Goal: Task Accomplishment & Management: Complete application form

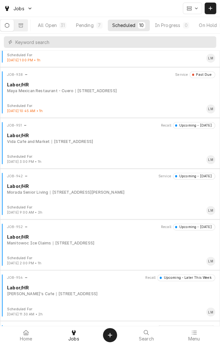
scroll to position [136, 0]
click at [29, 148] on div "JOB-951 Recall Upcoming - Today Labor/HR Vida Cafe and Market 105 Spg Grn Blvd,…" at bounding box center [110, 137] width 215 height 32
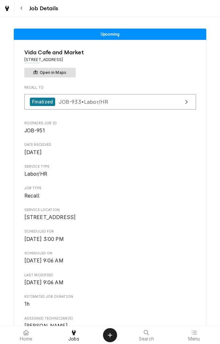
click at [35, 73] on icon "Client Information" at bounding box center [35, 72] width 4 height 4
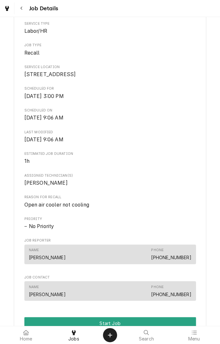
scroll to position [144, 0]
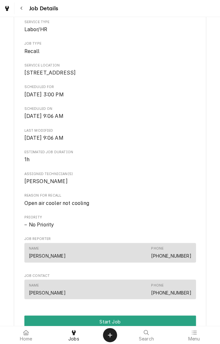
click at [195, 331] on icon at bounding box center [194, 332] width 5 height 5
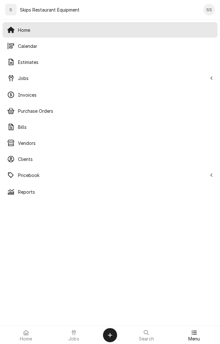
click at [33, 79] on span "Jobs" at bounding box center [112, 78] width 189 height 7
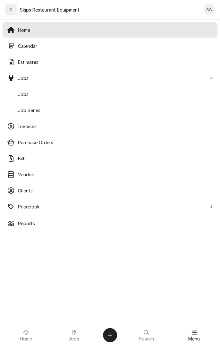
click at [30, 96] on span "Jobs" at bounding box center [115, 94] width 195 height 7
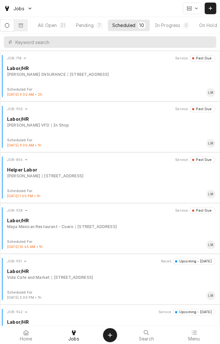
click at [182, 282] on div "JOB-951 Recall Upcoming - Today Labor/HR Vida Cafe and Market 105 Spg Grn Blvd,…" at bounding box center [110, 274] width 215 height 32
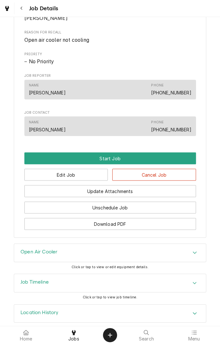
scroll to position [307, 0]
click at [93, 180] on button "Edit Job" at bounding box center [66, 175] width 84 height 12
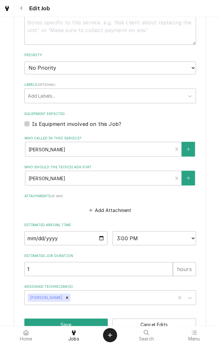
scroll to position [314, 0]
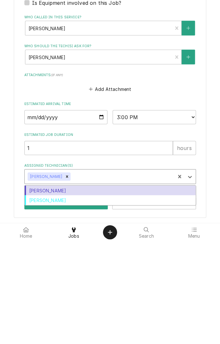
click at [74, 293] on div "[PERSON_NAME]" at bounding box center [110, 293] width 171 height 10
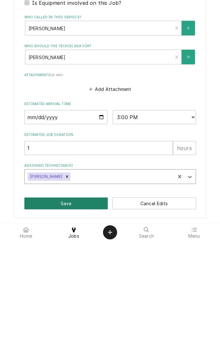
click at [84, 300] on button "Save" at bounding box center [66, 306] width 84 height 12
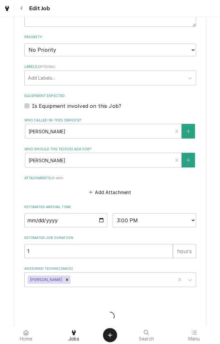
type textarea "x"
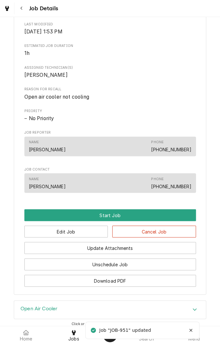
scroll to position [323, 0]
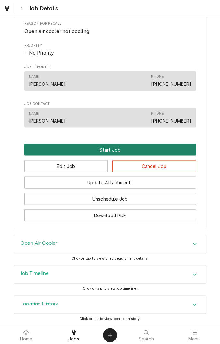
click at [150, 151] on button "Start Job" at bounding box center [110, 149] width 172 height 12
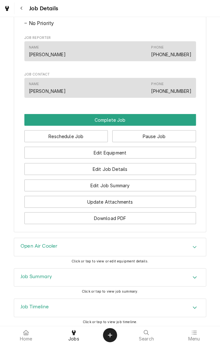
scroll to position [408, 0]
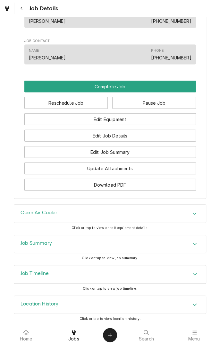
click at [146, 214] on div "Open Air Cooler" at bounding box center [110, 213] width 192 height 18
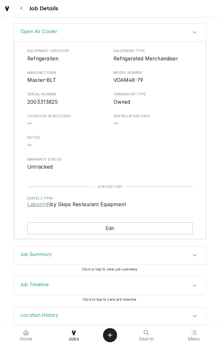
scroll to position [600, 0]
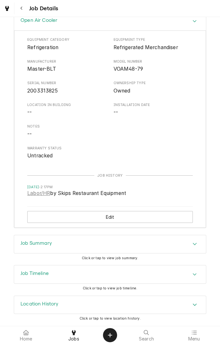
click at [163, 244] on div "Job Summary" at bounding box center [110, 244] width 192 height 18
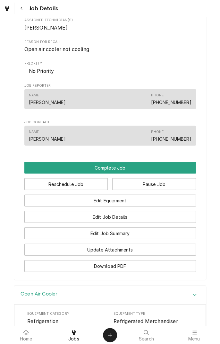
scroll to position [323, 0]
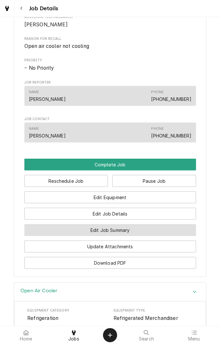
click at [159, 236] on button "Edit Job Summary" at bounding box center [110, 230] width 172 height 12
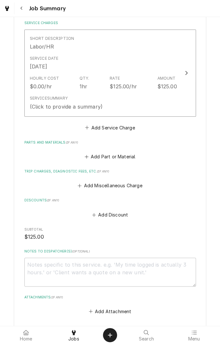
scroll to position [152, 0]
click at [131, 265] on textarea "Notes to Dispatcher(s) ( optional )" at bounding box center [110, 272] width 172 height 29
type textarea "x"
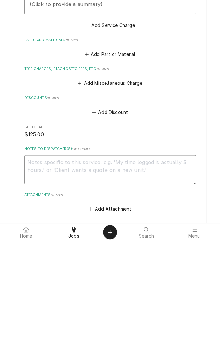
type textarea "O"
type textarea "x"
type textarea "Op"
type textarea "x"
type textarea "Ope"
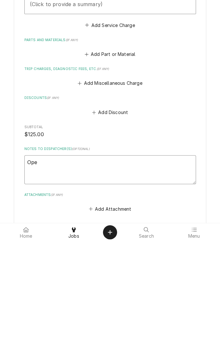
type textarea "x"
type textarea "Open"
type textarea "x"
type textarea "Open a"
type textarea "x"
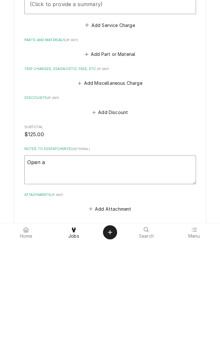
type textarea "Open ai"
type textarea "x"
type textarea "Open air"
type textarea "x"
type textarea "Open air"
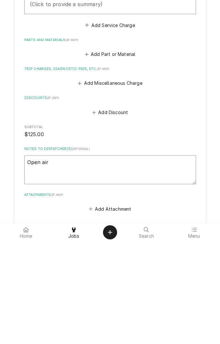
type textarea "x"
type textarea "Open air c"
type textarea "x"
type textarea "Open air co"
type textarea "x"
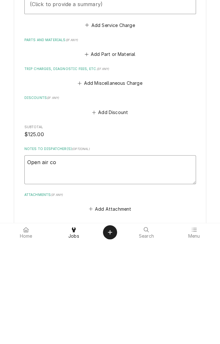
type textarea "Open air coo"
type textarea "x"
type textarea "Open air cooler"
type textarea "x"
type textarea "Open air cooler"
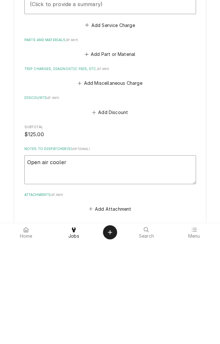
type textarea "x"
type textarea "Open air cooler."
type textarea "x"
type textarea "Open air cooler."
type textarea "x"
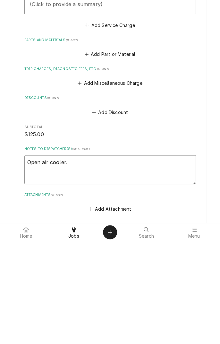
type textarea "Open air cooler. F"
type textarea "x"
type textarea "Open air cooler. Fo"
type textarea "x"
type textarea "Open air cooler. Found"
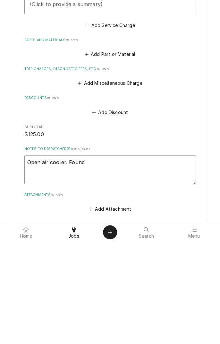
type textarea "x"
type textarea "Open air cooler. Found p"
type textarea "x"
type textarea "Open air cooler. Found po"
type textarea "x"
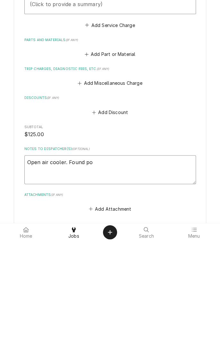
type textarea "Open air cooler. Found pow"
type textarea "x"
type textarea "Open air cooler. Found powe"
type textarea "x"
type textarea "Open air cooler. Found power"
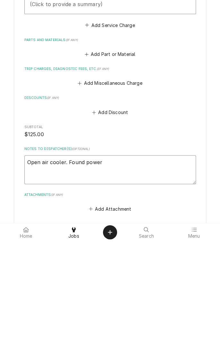
type textarea "x"
type textarea "Open air cooler. Found powere"
type textarea "x"
type textarea "Open air cooler. Found powered"
type textarea "x"
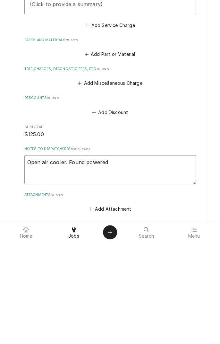
type textarea "Open air cooler. Found powered"
type textarea "x"
type textarea "Open air cooler. Found powered o"
type textarea "x"
type textarea "Open air cooler. Found powered of"
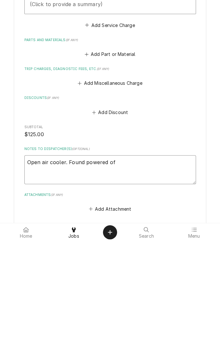
type textarea "x"
type textarea "Open air cooler. Found powered off"
type textarea "x"
type textarea "Open air cooler. Found powered off"
type textarea "x"
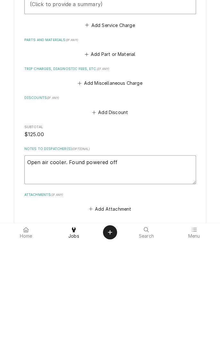
type textarea "Open air cooler. Found powered off"
type textarea "x"
type textarea "Open air cooler. Found powered off."
type textarea "x"
type textarea "Open air cooler. Found powered off."
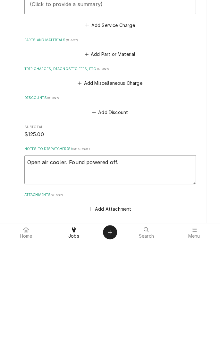
type textarea "x"
type textarea "Open air cooler. Found powered off. R"
type textarea "x"
type textarea "Open air cooler. Found powered off. Re"
type textarea "x"
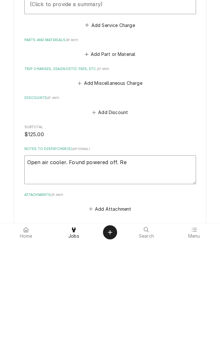
type textarea "Open air cooler. Found powered off. Rem"
type textarea "x"
type textarea "Open air cooler. Found powered off. Removed"
type textarea "x"
type textarea "Open air cooler. Found powered off. Removed o"
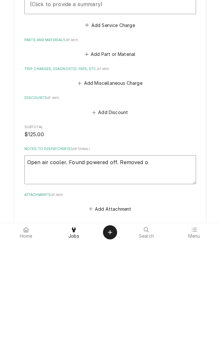
type textarea "x"
type textarea "Open air cooler. Found powered off. Removed ol"
type textarea "x"
type textarea "Open air cooler. Found powered off. Removed old"
type textarea "x"
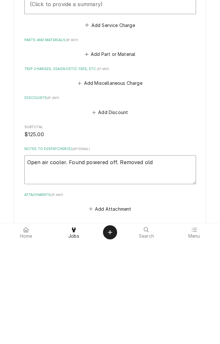
type textarea "Open air cooler. Found powered off. Removed old"
type textarea "x"
type textarea "Open air cooler. Found powered off. Removed old c"
type textarea "x"
type textarea "Open air cooler. Found powered off. Removed old co"
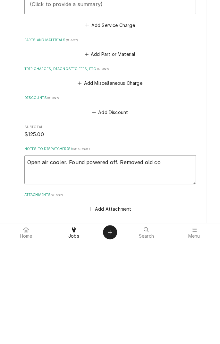
type textarea "x"
type textarea "Open air cooler. Found powered off. Removed old con"
type textarea "x"
type textarea "Open air cooler. Found powered off. Removed old controller"
type textarea "x"
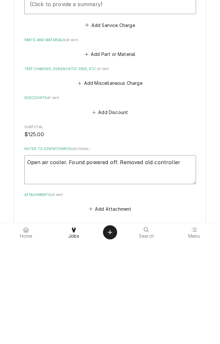
type textarea "Open air cooler. Found powered off. Removed old controller i"
type textarea "x"
type textarea "Open air cooler. Found powered off. Removed old controller in"
type textarea "x"
type textarea "Open air cooler. Found powered off. Removed old controller ins"
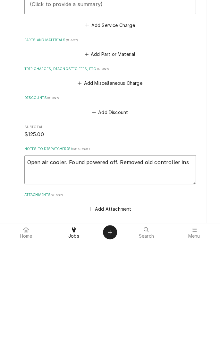
type textarea "x"
type textarea "Open air cooler. Found powered off. Removed old controller inst"
type textarea "x"
type textarea "Open air cooler. Found powered off. Removed old controller installed"
type textarea "x"
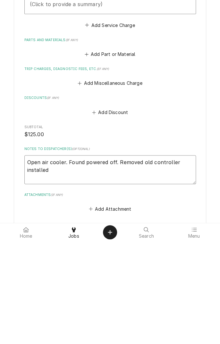
type textarea "Open air cooler. Found powered off. Removed old controller installed new"
type textarea "x"
type textarea "Open air cooler. Found powered off. Removed old controller installed new o"
type textarea "x"
type textarea "Open air cooler. Found powered off. Removed old controller installed new on"
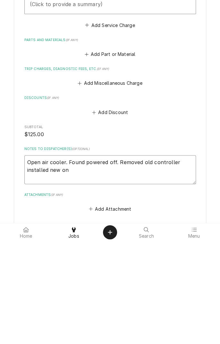
type textarea "x"
type textarea "Open air cooler. Found powered off. Removed old controller installed new one"
type textarea "x"
type textarea "Open air cooler. Found powered off. Removed old controller installed new one"
type textarea "x"
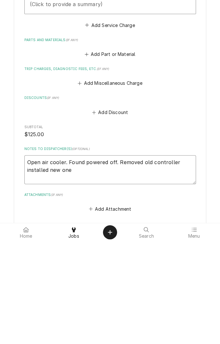
type textarea "Open air cooler. Found powered off. Removed old controller installed new one a"
type textarea "x"
type textarea "Open air cooler. Found powered off. Removed old controller installed new one an"
type textarea "x"
type textarea "Open air cooler. Found powered off. Removed old controller installed new one and"
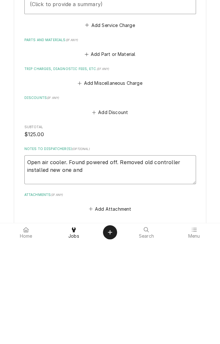
type textarea "x"
type textarea "Open air cooler. Found powered off. Removed old controller installed new one and"
type textarea "x"
type textarea "Open air cooler. Found powered off. Removed old controller installed new one an…"
type textarea "x"
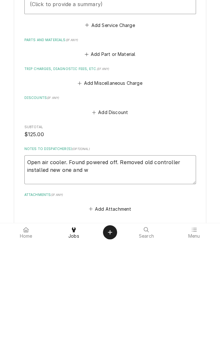
type textarea "Open air cooler. Found powered off. Removed old controller installed new one an…"
type textarea "x"
type textarea "Open air cooler. Found powered off. Removed old controller installed new one an…"
type textarea "x"
type textarea "Open air cooler. Found powered off. Removed old controller installed new one an…"
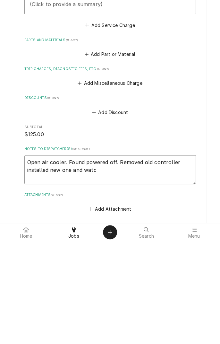
type textarea "x"
type textarea "Open air cooler. Found powered off. Removed old controller installed new one an…"
type textarea "x"
type textarea "Open air cooler. Found powered off. Removed old controller installed new one an…"
type textarea "x"
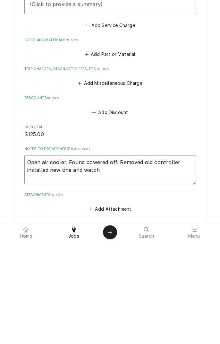
type textarea "Open air cooler. Found powered off. Removed old controller installed new one an…"
type textarea "x"
type textarea "Open air cooler. Found powered off. Removed old controller installed new one an…"
type textarea "x"
type textarea "Open air cooler. Found powered off. Removed old controller installed new one an…"
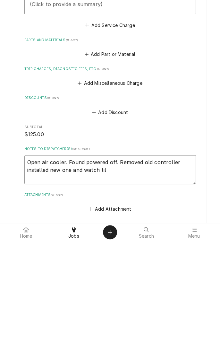
type textarea "x"
type textarea "Open air cooler. Found powered off. Removed old controller installed new one an…"
type textarea "x"
type textarea "Open air cooler. Found powered off. Removed old controller installed new one an…"
type textarea "x"
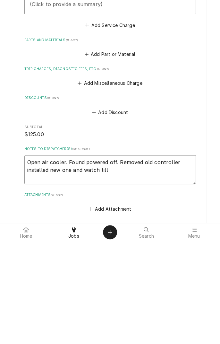
type textarea "Open air cooler. Found powered off. Removed old controller installed new one an…"
type textarea "x"
type textarea "Open air cooler. Found powered off. Removed old controller installed new one an…"
type textarea "x"
type textarea "Open air cooler. Found powered off. Removed old controller installed new one an…"
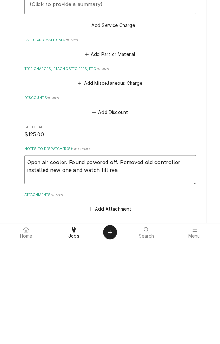
type textarea "x"
type textarea "Open air cooler. Found powered off. Removed old controller installed new one an…"
type textarea "x"
type textarea "Open air cooler. Found powered off. Removed old controller installed new one an…"
type textarea "x"
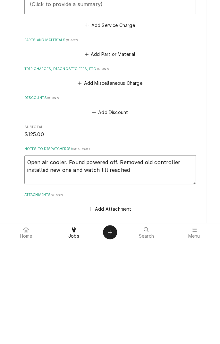
type textarea "Open air cooler. Found powered off. Removed old controller installed new one an…"
type textarea "x"
type textarea "Open air cooler. Found powered off. Removed old controller installed new one an…"
type textarea "x"
type textarea "Open air cooler. Found powered off. Removed old controller installed new one an…"
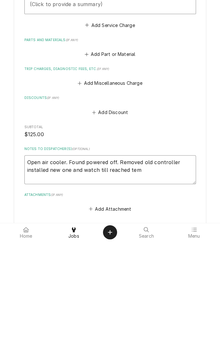
type textarea "x"
type textarea "Open air cooler. Found powered off. Removed old controller installed new one an…"
type textarea "x"
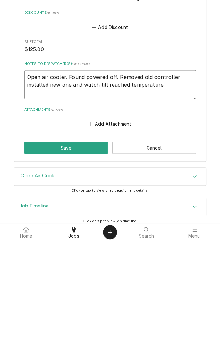
scroll to position [242, 0]
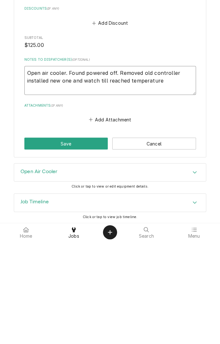
type textarea "Open air cooler. Found powered off. Removed old controller installed new one an…"
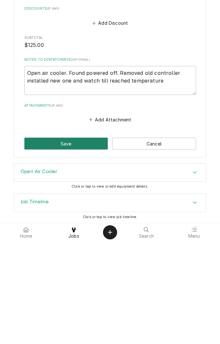
click at [87, 245] on button "Save" at bounding box center [66, 246] width 84 height 12
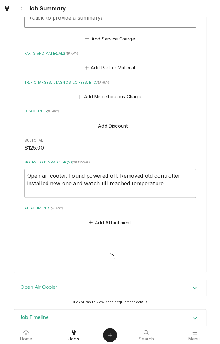
type textarea "x"
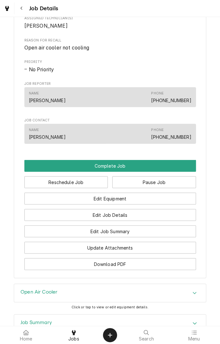
scroll to position [372, 0]
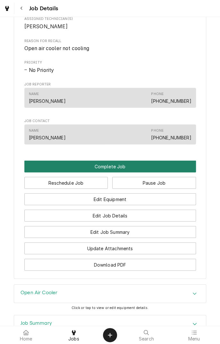
click at [175, 170] on button "Complete Job" at bounding box center [110, 166] width 172 height 12
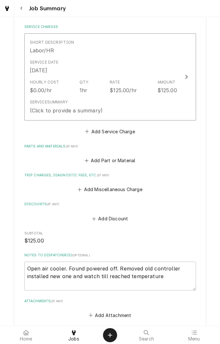
scroll to position [151, 0]
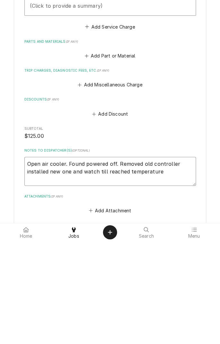
type textarea "x"
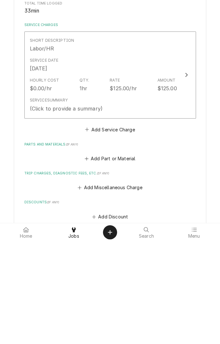
scroll to position [40, 0]
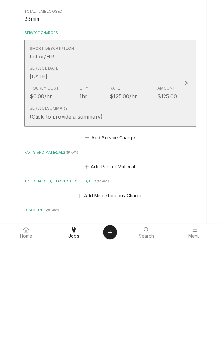
click at [120, 212] on div "Service Summary (Click to provide a summary)" at bounding box center [103, 215] width 147 height 20
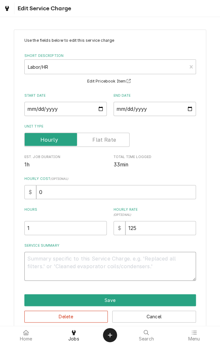
click at [114, 260] on textarea "Service Summary" at bounding box center [110, 266] width 172 height 29
type textarea "x"
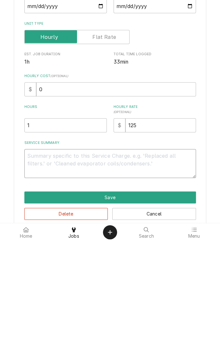
type textarea "Open air cooler. Found powered off. Removed old controller installed new one an…"
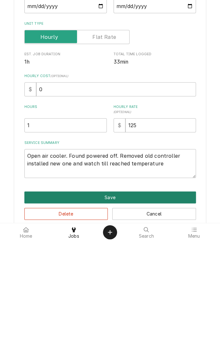
click at [126, 297] on button "Save" at bounding box center [110, 300] width 172 height 12
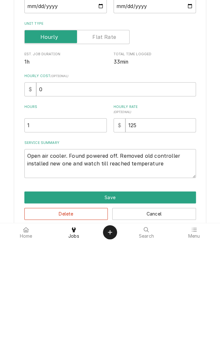
type textarea "x"
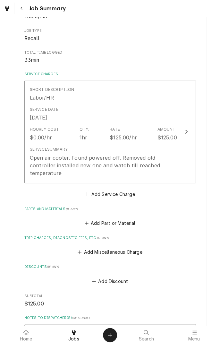
scroll to position [103, 0]
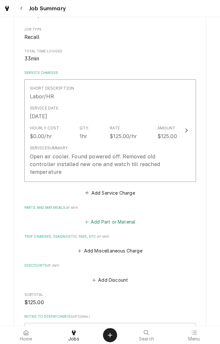
click at [123, 219] on button "Add Part or Material" at bounding box center [109, 221] width 53 height 9
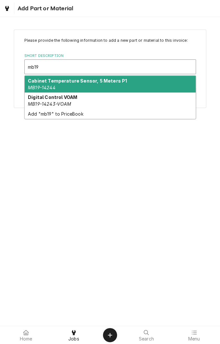
click at [70, 104] on em "MB19-14243-VOAM" at bounding box center [49, 103] width 43 height 5
type input "mb19"
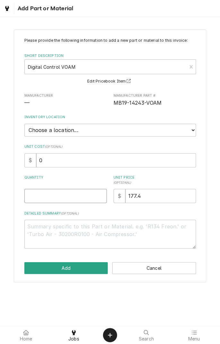
click at [74, 194] on input "Quantity" at bounding box center [65, 196] width 82 height 14
type textarea "x"
type input "1"
type textarea "x"
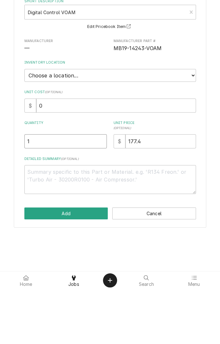
type input "1"
click at [134, 229] on textarea "Detailed Summary ( optional )" at bounding box center [110, 234] width 172 height 29
type textarea "x"
type textarea "C"
type textarea "x"
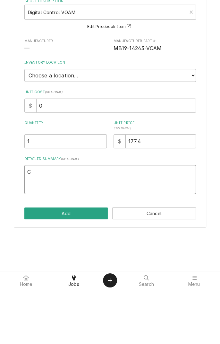
type textarea "Co"
type textarea "x"
type textarea "Con"
type textarea "x"
type textarea "Cont"
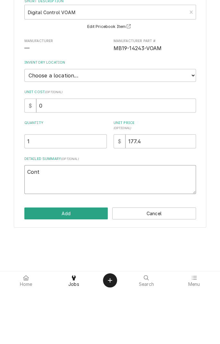
type textarea "x"
type textarea "Contr"
type textarea "x"
type textarea "Controller"
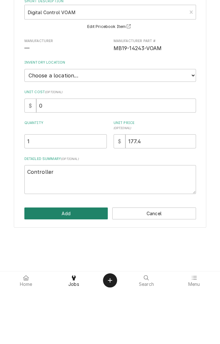
click at [82, 263] on button "Add" at bounding box center [66, 268] width 84 height 12
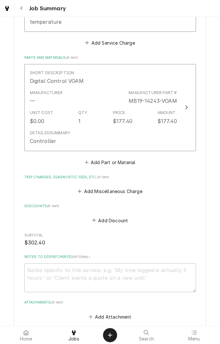
scroll to position [253, 0]
click at [140, 189] on button "Add Miscellaneous Charge" at bounding box center [110, 190] width 67 height 9
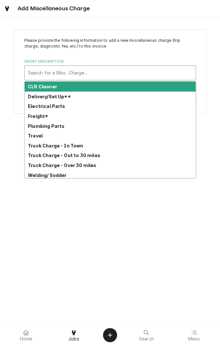
click at [39, 117] on strong "Freight*" at bounding box center [38, 115] width 20 height 5
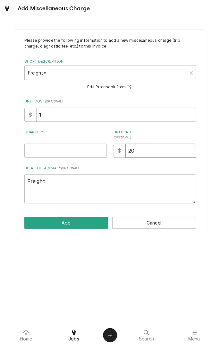
click at [165, 152] on input "20" at bounding box center [160, 150] width 71 height 14
type textarea "x"
type input "2"
type textarea "x"
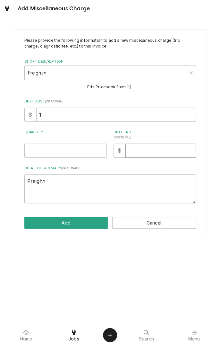
type input "1"
type textarea "x"
type input "12"
type textarea "x"
type input "12"
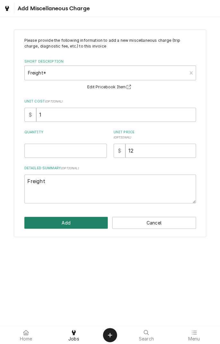
click at [86, 220] on button "Add" at bounding box center [66, 223] width 84 height 12
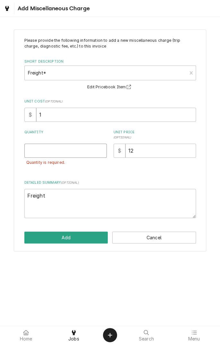
click at [72, 152] on input "Quantity" at bounding box center [65, 150] width 82 height 14
type textarea "x"
type input "1"
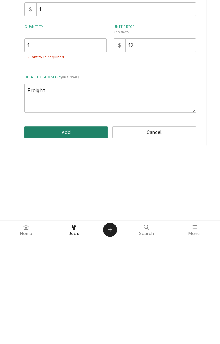
click at [81, 237] on button "Add" at bounding box center [66, 237] width 84 height 12
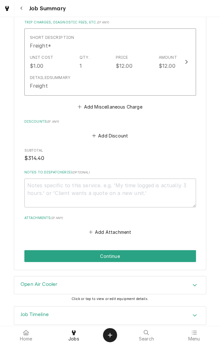
scroll to position [418, 0]
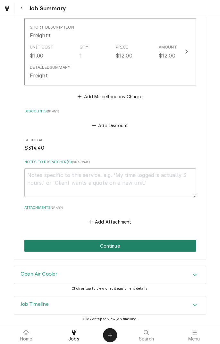
click at [145, 244] on button "Continue" at bounding box center [110, 246] width 172 height 12
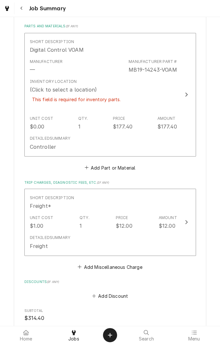
scroll to position [306, 0]
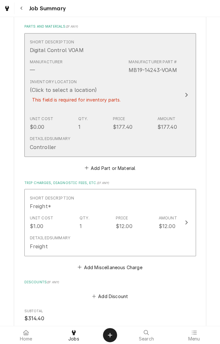
click at [151, 94] on div "Inventory Location (Click to select a location) This field is required for inve…" at bounding box center [103, 94] width 147 height 37
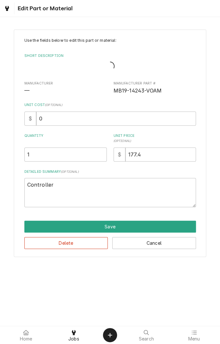
type textarea "x"
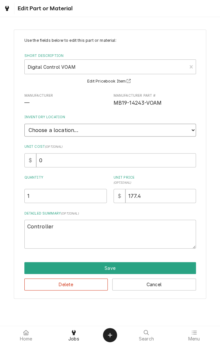
click at [113, 129] on select "Choose a location... Gino's Truck Jason's Truck Skips Service Warehouse" at bounding box center [110, 130] width 172 height 13
select select "171"
click at [24, 124] on select "Choose a location... Gino's Truck Jason's Truck Skips Service Warehouse" at bounding box center [110, 130] width 172 height 13
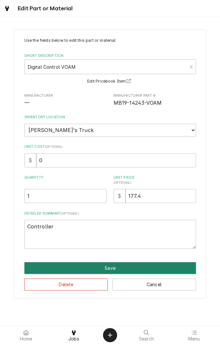
click at [119, 267] on button "Save" at bounding box center [110, 268] width 172 height 12
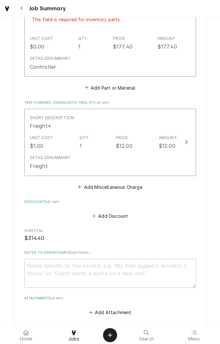
scroll to position [386, 0]
click at [129, 191] on button "Add Miscellaneous Charge" at bounding box center [110, 187] width 67 height 9
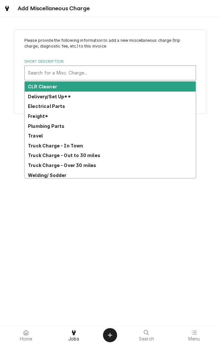
click at [74, 145] on strong "Truck Charge - In Town" at bounding box center [56, 145] width 56 height 5
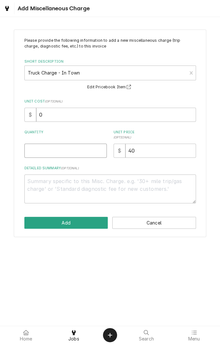
click at [91, 149] on input "Quantity" at bounding box center [65, 150] width 82 height 14
type textarea "x"
type input "1"
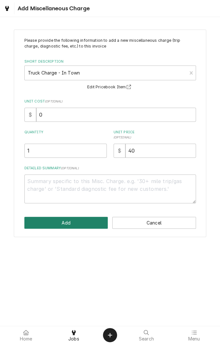
click at [89, 220] on button "Add" at bounding box center [66, 223] width 84 height 12
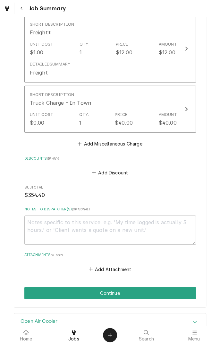
scroll to position [527, 0]
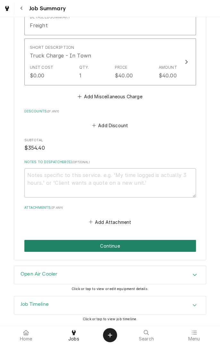
click at [142, 247] on button "Continue" at bounding box center [110, 246] width 172 height 12
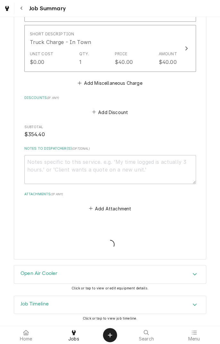
scroll to position [505, 0]
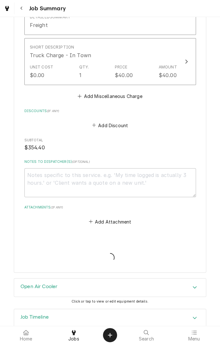
type textarea "x"
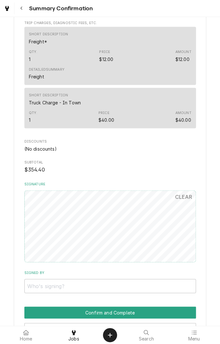
scroll to position [362, 0]
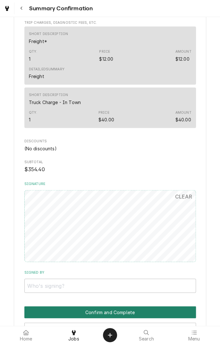
click at [154, 314] on button "Confirm and Complete" at bounding box center [110, 312] width 172 height 12
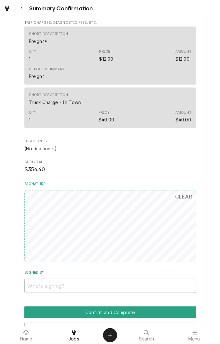
scroll to position [461, 0]
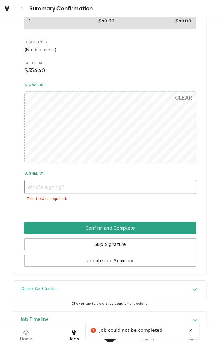
click at [148, 187] on input "Signed By" at bounding box center [110, 187] width 172 height 14
type input "N"
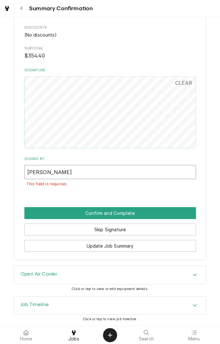
type input "[PERSON_NAME]"
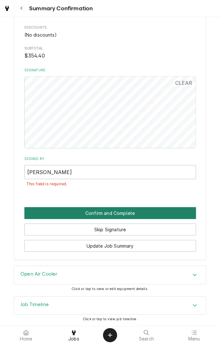
click at [149, 212] on button "Confirm and Complete" at bounding box center [110, 213] width 172 height 12
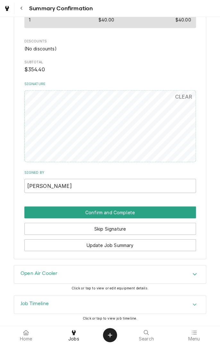
scroll to position [461, 0]
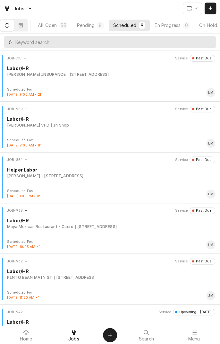
click at [87, 42] on input "Dynamic Content Wrapper" at bounding box center [114, 42] width 198 height 12
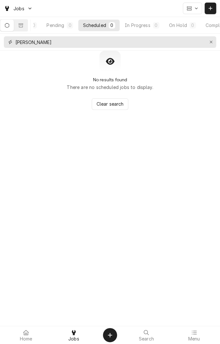
scroll to position [0, 60]
click at [77, 45] on input "[PERSON_NAME]" at bounding box center [109, 42] width 189 height 12
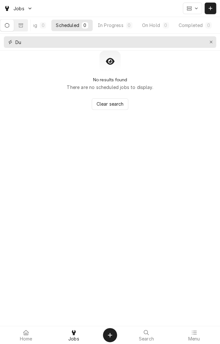
type input "D"
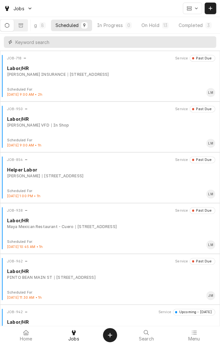
scroll to position [0, 61]
click at [160, 27] on button "On Hold 13" at bounding box center [155, 26] width 36 height 12
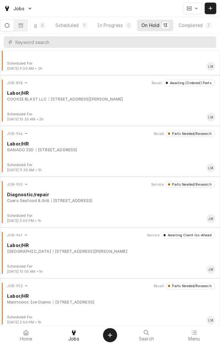
scroll to position [384, 0]
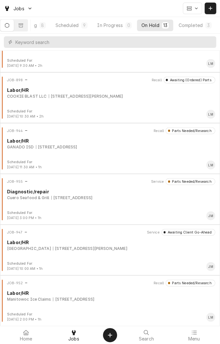
click at [116, 296] on div "Manitowoc Ice Claims [STREET_ADDRESS]" at bounding box center [111, 299] width 208 height 6
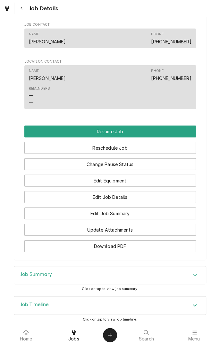
scroll to position [529, 0]
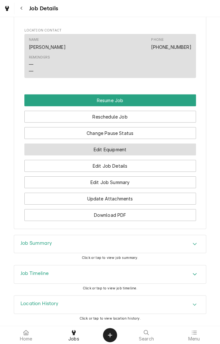
click at [124, 148] on button "Edit Equipment" at bounding box center [110, 149] width 172 height 12
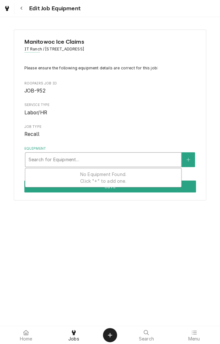
click at [120, 180] on span "No Equipment Found. Click "+" to add one." at bounding box center [103, 177] width 46 height 12
click at [109, 177] on div "No Equipment Found. Click "+" to add one." at bounding box center [103, 177] width 156 height 19
click at [189, 162] on button "Equipment" at bounding box center [188, 159] width 13 height 15
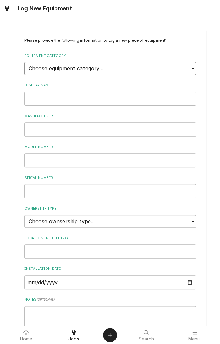
click at [126, 69] on select "Choose equipment category... Cooking Equipment Fryers Ice Machines Ovens and Ra…" at bounding box center [110, 68] width 172 height 13
select select "3"
click at [24, 62] on select "Choose equipment category... Cooking Equipment Fryers Ice Machines Ovens and Ra…" at bounding box center [110, 68] width 172 height 13
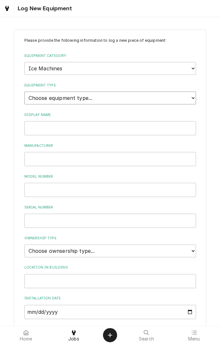
click at [100, 98] on select "Choose equipment type... Ice Bin Ice Dispenser Ice Maker Ice Merchandiser" at bounding box center [110, 97] width 172 height 13
select select "18"
click at [24, 91] on select "Choose equipment type... Ice Bin Ice Dispenser Ice Maker Ice Merchandiser" at bounding box center [110, 97] width 172 height 13
click at [83, 130] on input "Display Name" at bounding box center [110, 128] width 172 height 14
type input "M"
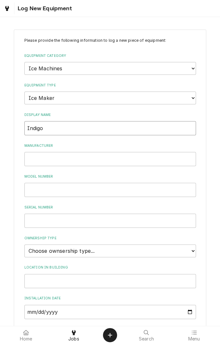
type input "Indigo"
click at [68, 158] on input "Manufacturer" at bounding box center [110, 159] width 172 height 14
type input "Manitowoc"
click at [78, 188] on input "Model Number" at bounding box center [110, 190] width 172 height 14
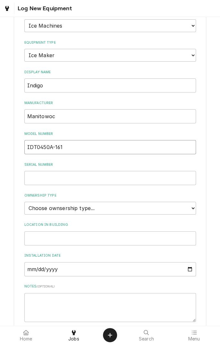
scroll to position [44, 0]
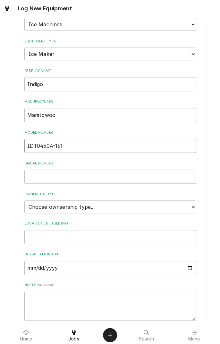
type input "IDT0450A-161"
click at [80, 177] on input "Serial Number" at bounding box center [110, 176] width 172 height 14
type input "1121174692"
click at [143, 205] on select "Choose ownsership type... Unknown Owned Leased Rented" at bounding box center [110, 206] width 172 height 13
select select "1"
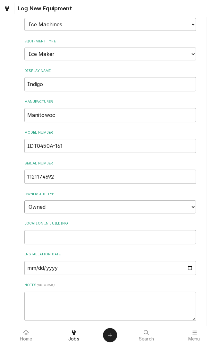
click at [24, 200] on select "Choose ownsership type... Unknown Owned Leased Rented" at bounding box center [110, 206] width 172 height 13
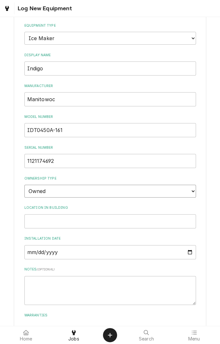
scroll to position [106, 0]
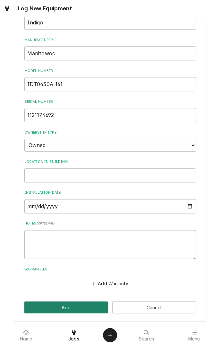
click at [88, 306] on button "Add" at bounding box center [66, 307] width 84 height 12
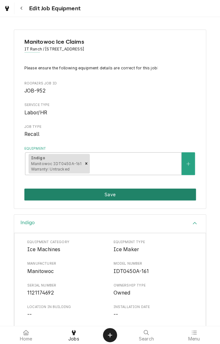
click at [111, 196] on button "Save" at bounding box center [110, 194] width 172 height 12
